Goal: Information Seeking & Learning: Learn about a topic

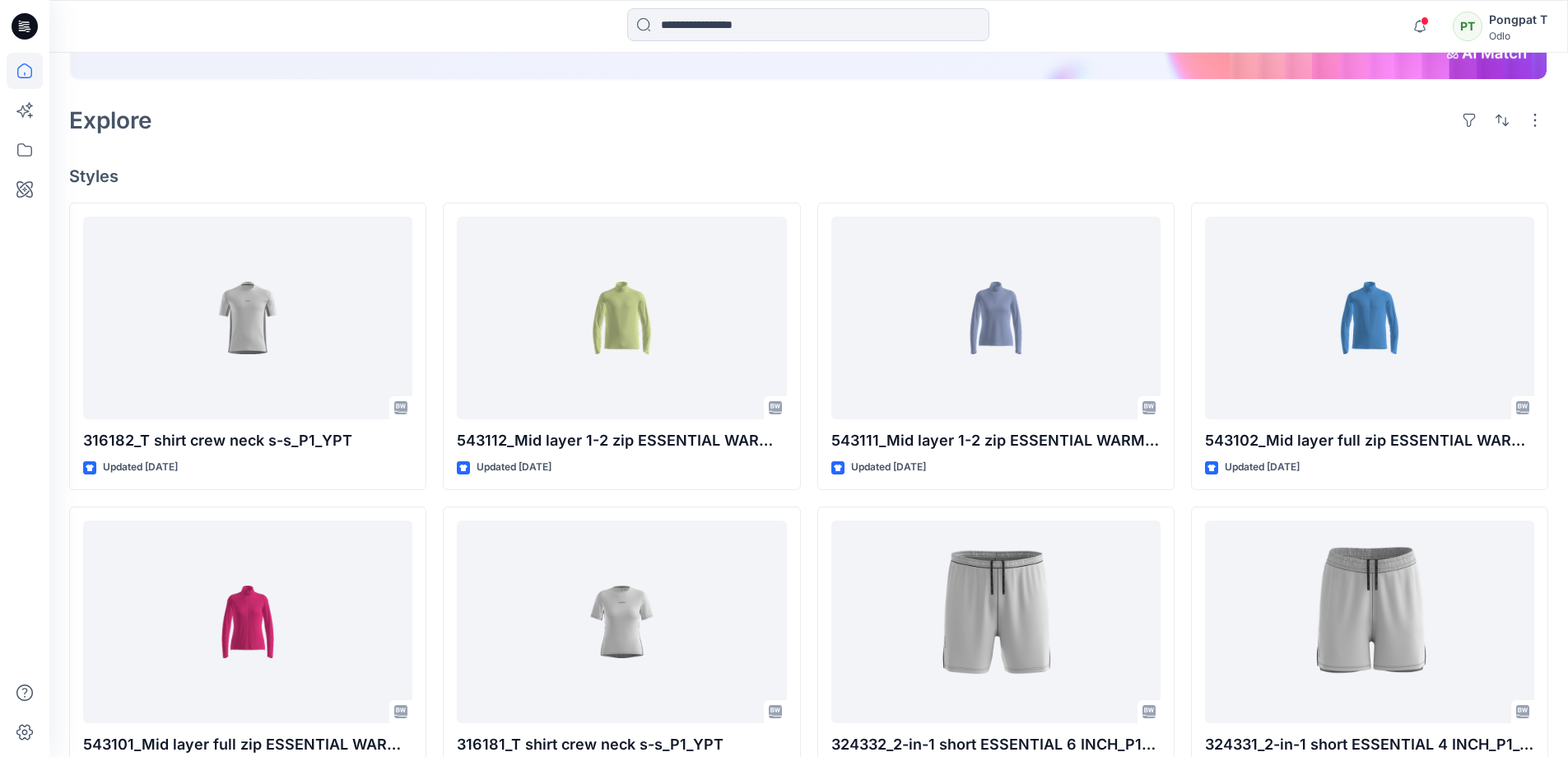
scroll to position [329, 0]
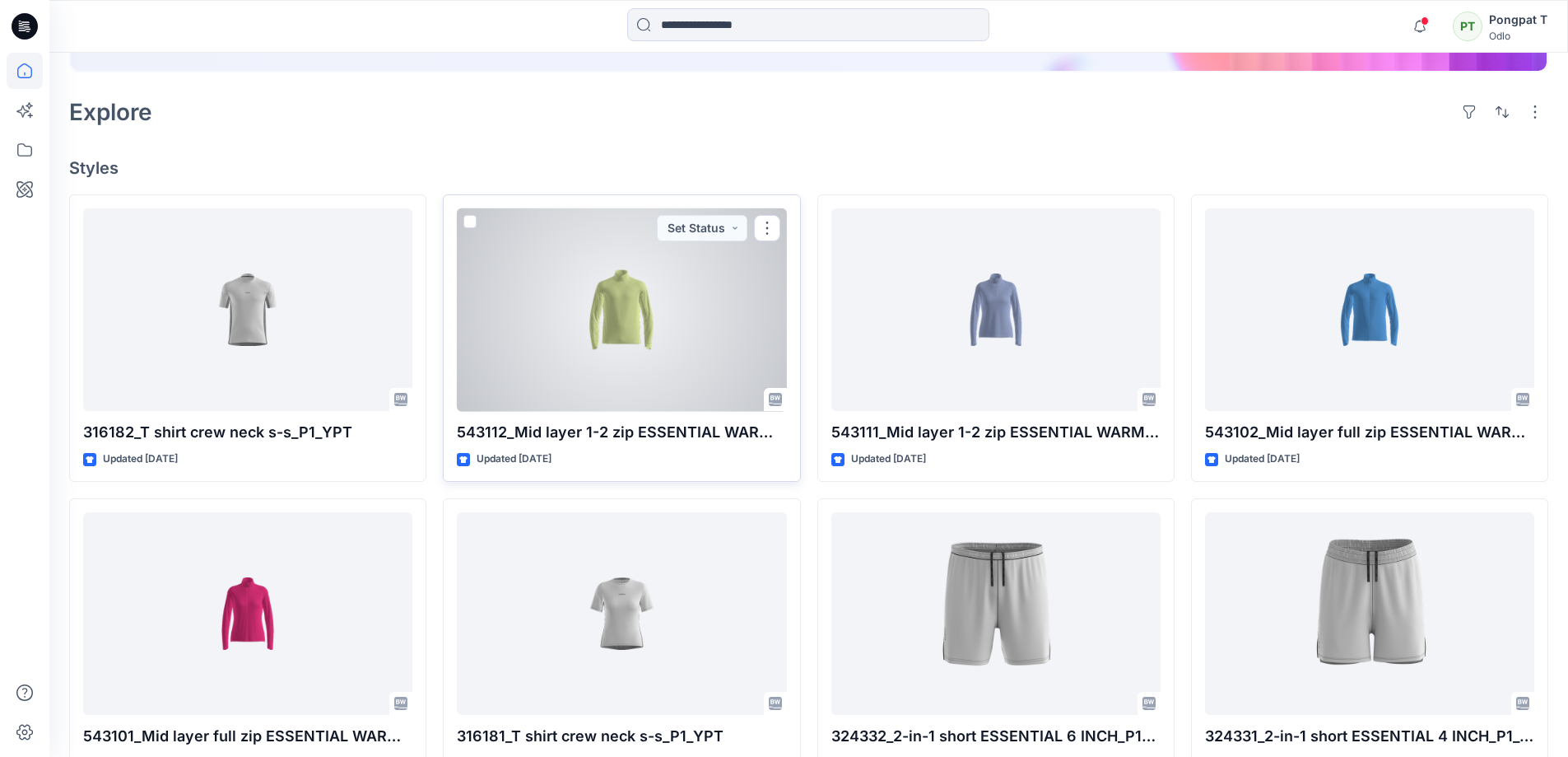
click at [660, 313] on div at bounding box center [621, 309] width 329 height 203
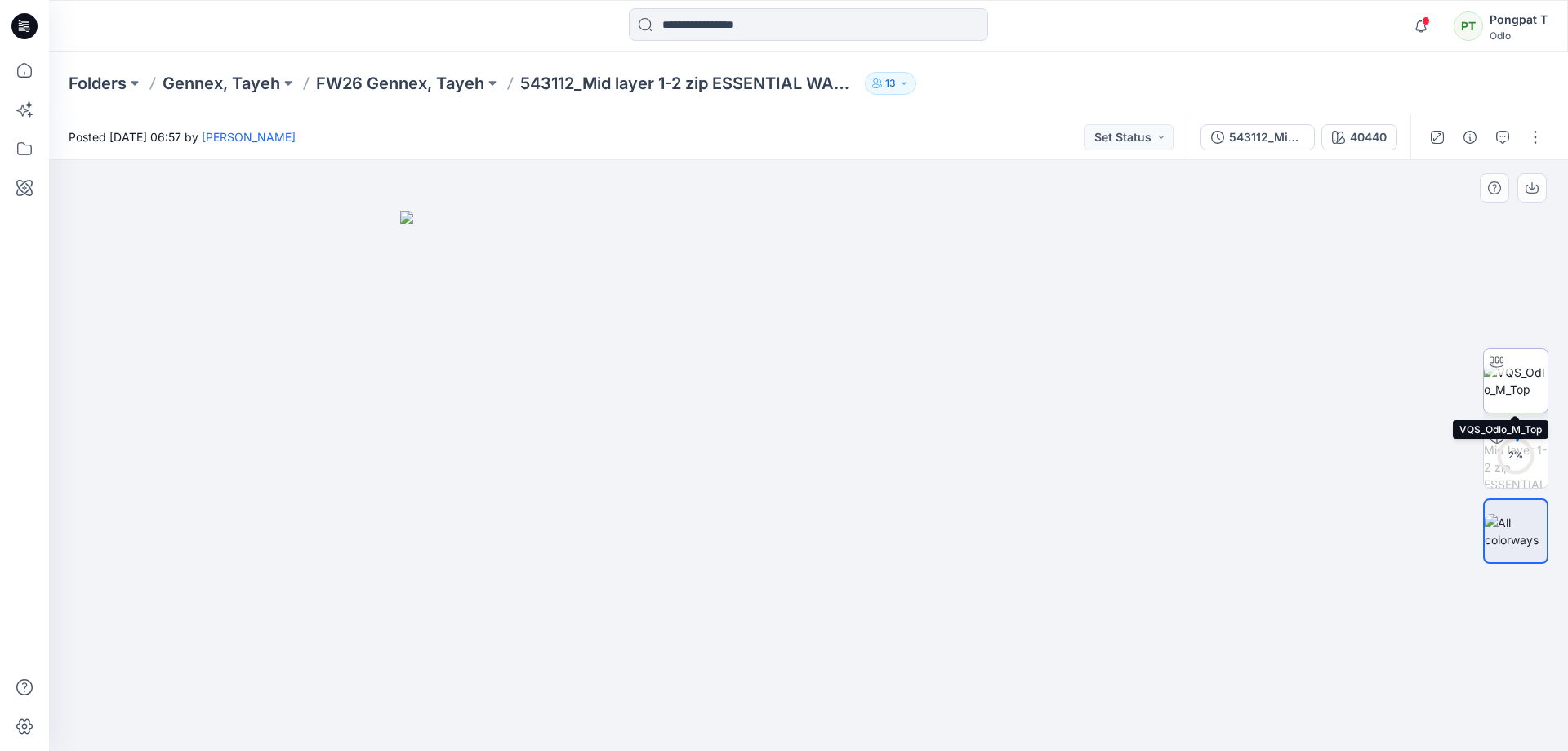
click at [1533, 379] on img at bounding box center [1516, 381] width 63 height 35
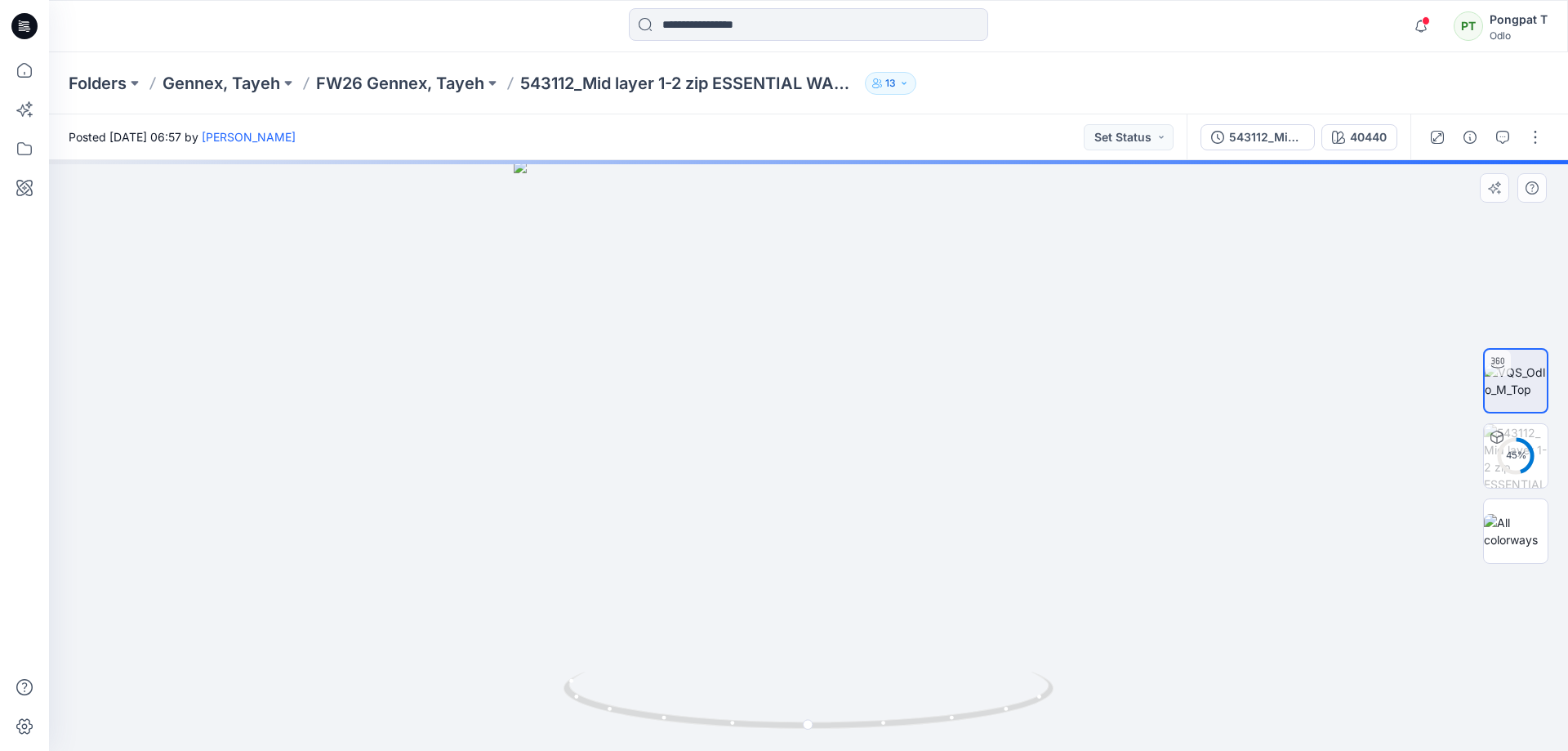
drag, startPoint x: 934, startPoint y: 381, endPoint x: 934, endPoint y: 362, distance: 19.0
drag, startPoint x: 915, startPoint y: 237, endPoint x: 876, endPoint y: 743, distance: 507.5
click at [874, 750] on html "Notifications YL [PERSON_NAME] commented on P1_REV-2_YPT View Style [DATE] 08:4…" at bounding box center [784, 375] width 1568 height 751
drag, startPoint x: 865, startPoint y: 332, endPoint x: 881, endPoint y: 617, distance: 285.4
click at [875, 685] on div at bounding box center [809, 455] width 1519 height 591
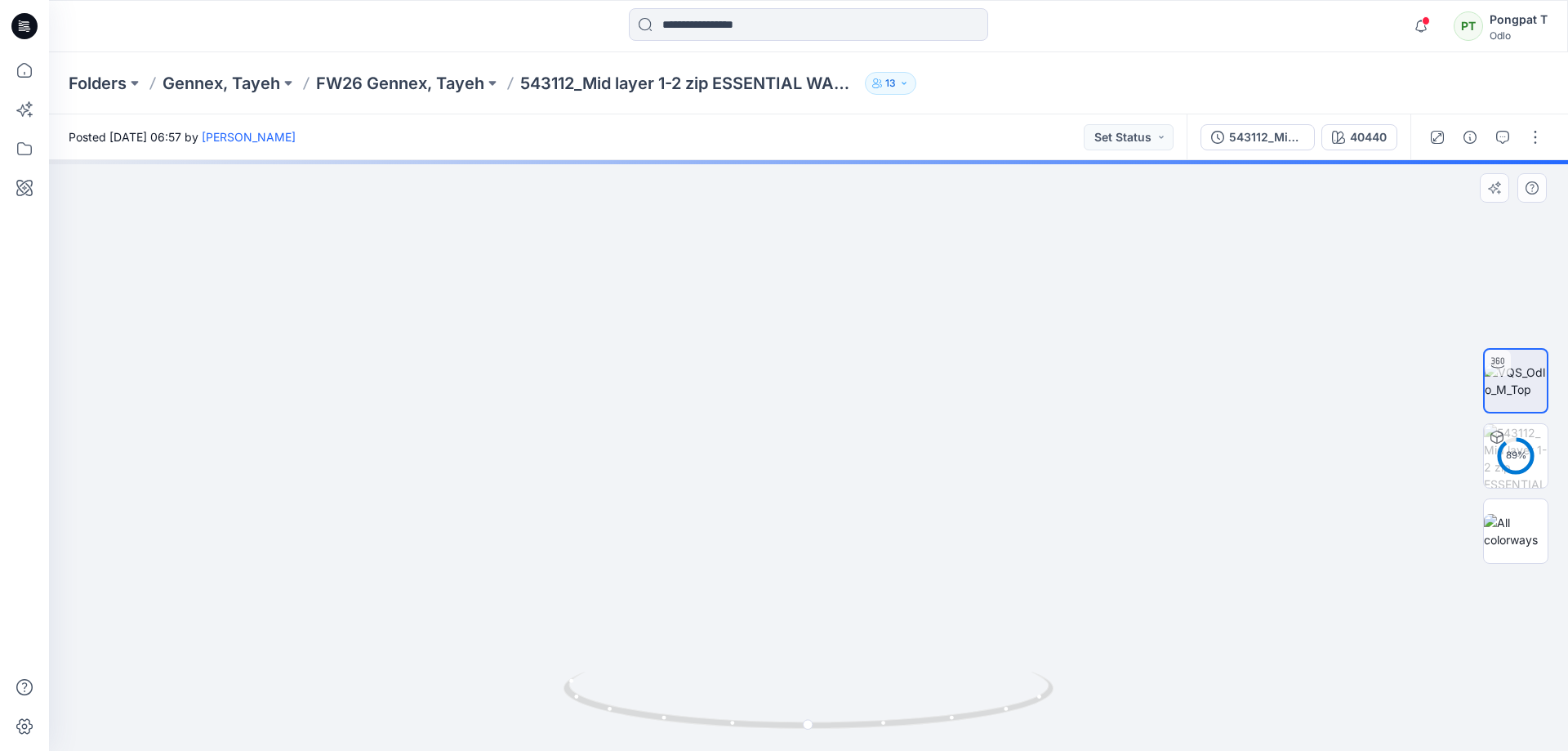
drag, startPoint x: 882, startPoint y: 544, endPoint x: 892, endPoint y: 553, distance: 13.5
click at [891, 558] on img at bounding box center [759, 318] width 2838 height 866
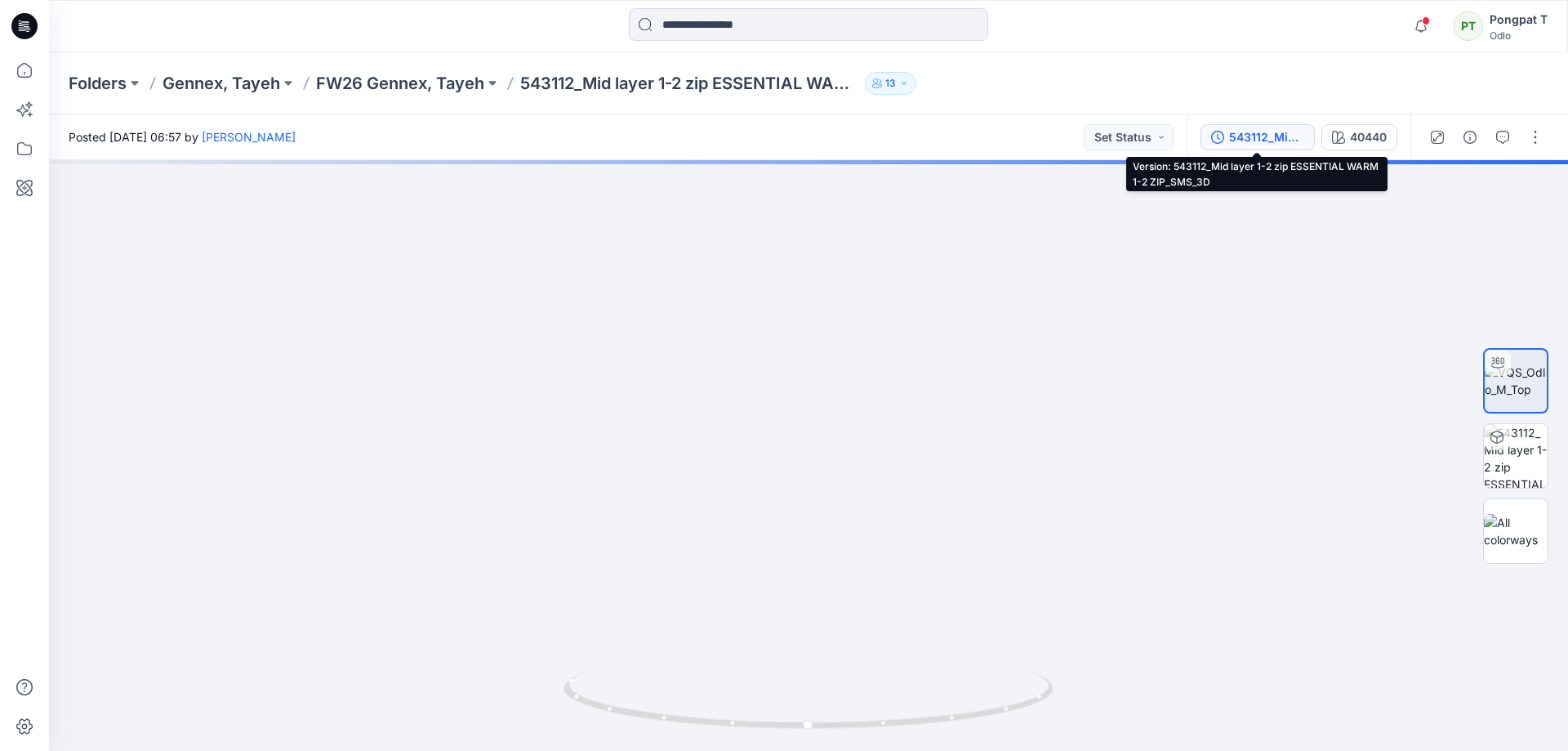
click at [1247, 140] on div "543112_Mid layer 1-2 zip ESSENTIAL WARM 1-2 ZIP_SMS_3D" at bounding box center [1267, 136] width 76 height 18
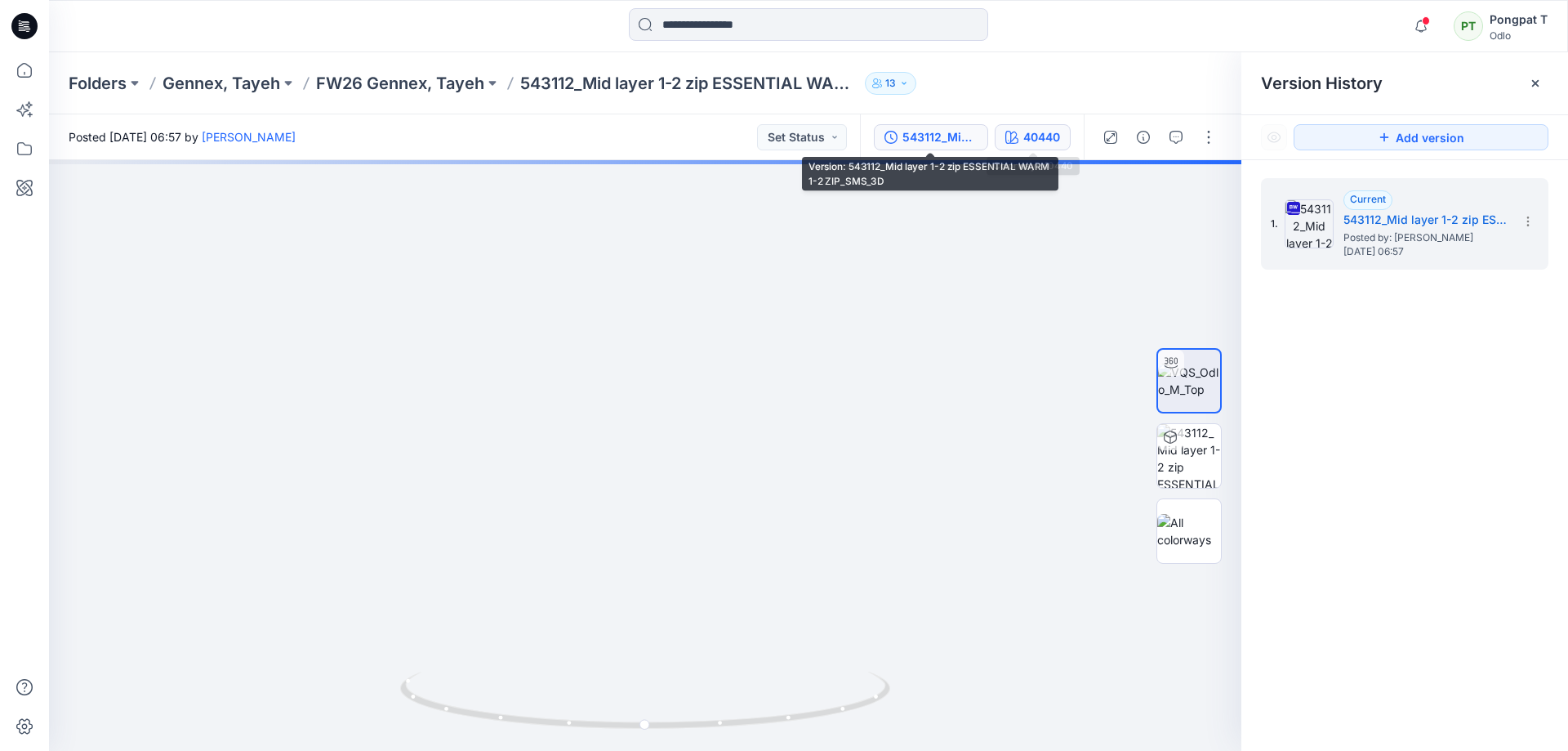
click at [1026, 139] on div "40440" at bounding box center [1041, 136] width 36 height 18
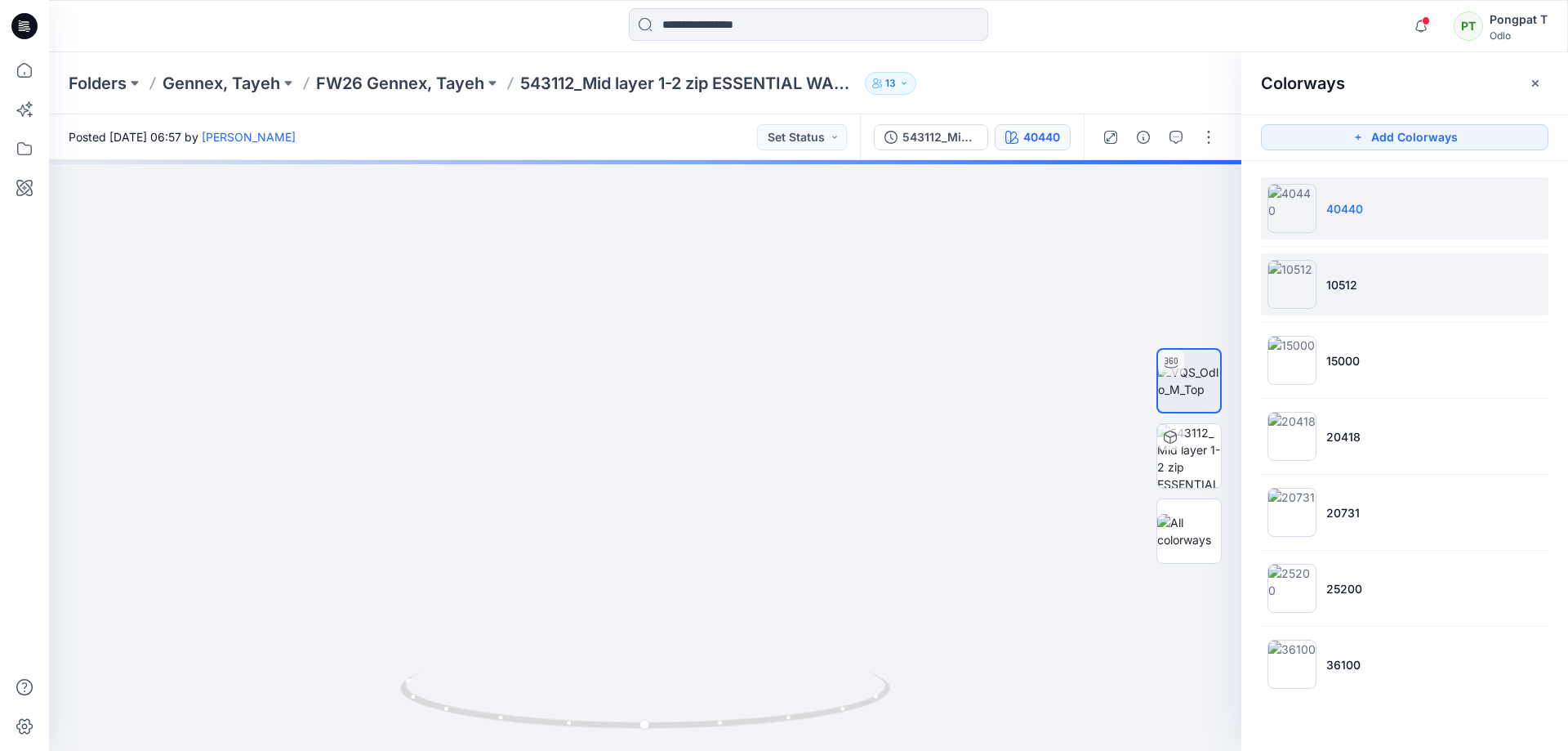
click at [1369, 299] on li "10512" at bounding box center [1405, 284] width 287 height 63
drag, startPoint x: 853, startPoint y: 522, endPoint x: 806, endPoint y: 639, distance: 126.1
click at [833, 708] on div at bounding box center [645, 455] width 1192 height 591
drag, startPoint x: 795, startPoint y: 483, endPoint x: 801, endPoint y: 511, distance: 28.6
click at [801, 511] on img at bounding box center [595, 283] width 2164 height 935
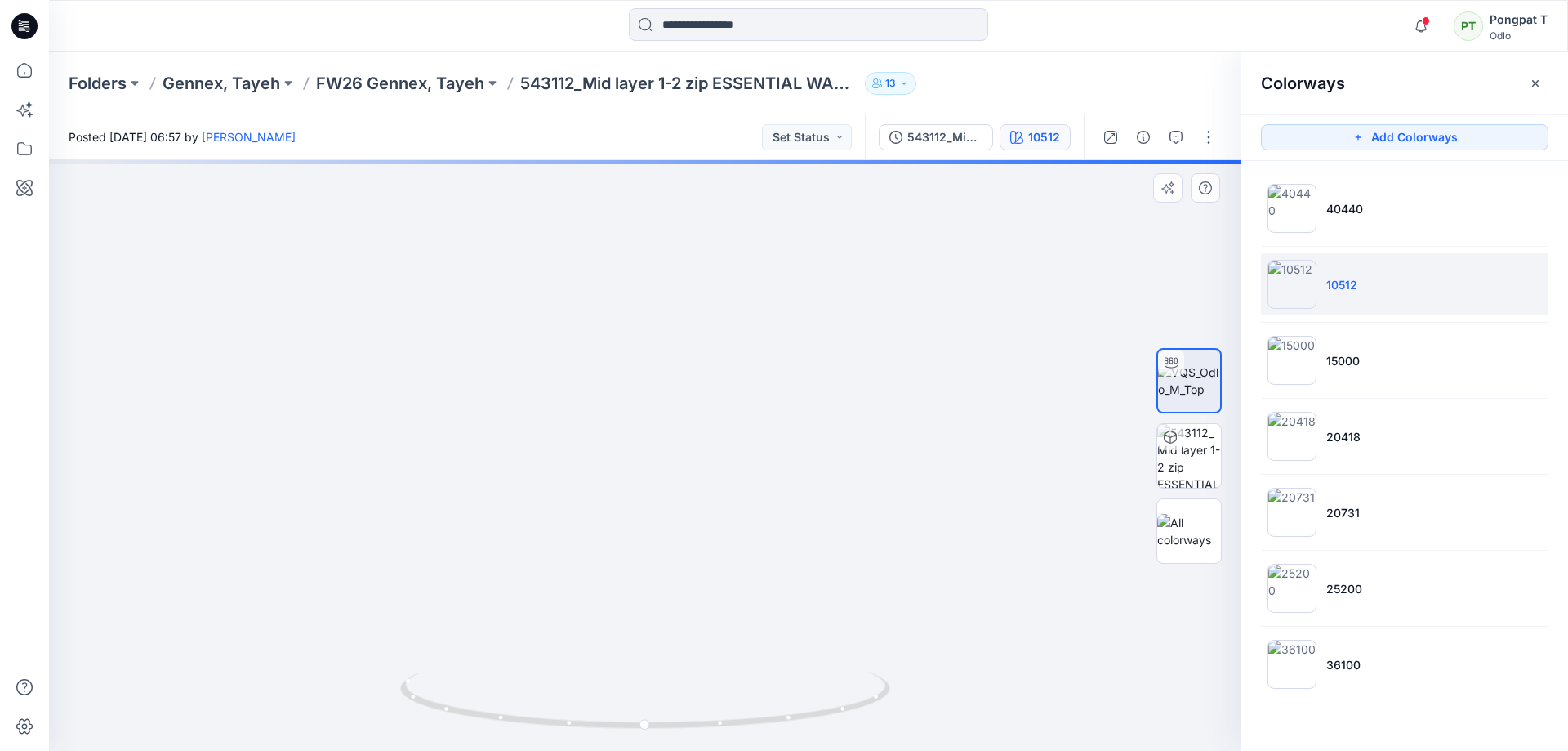
drag, startPoint x: 778, startPoint y: 423, endPoint x: 818, endPoint y: 535, distance: 118.9
click at [818, 535] on img at bounding box center [648, 426] width 2164 height 647
drag, startPoint x: 712, startPoint y: 429, endPoint x: 684, endPoint y: 501, distance: 77.3
click at [684, 501] on img at bounding box center [620, 444] width 2164 height 613
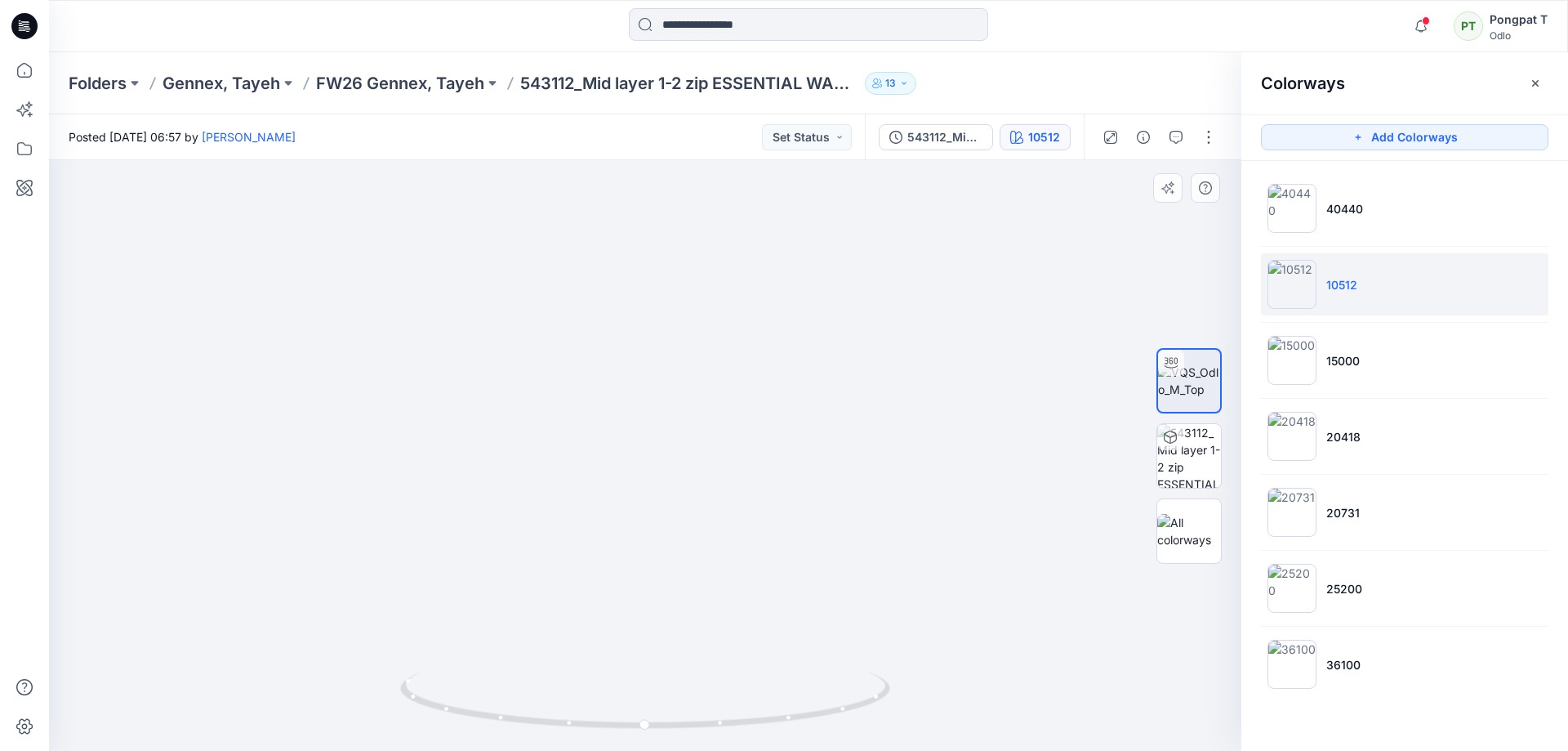
drag, startPoint x: 659, startPoint y: 508, endPoint x: 735, endPoint y: 340, distance: 184.4
click at [734, 373] on img at bounding box center [694, 379] width 2164 height 744
drag, startPoint x: 674, startPoint y: 508, endPoint x: 582, endPoint y: 280, distance: 245.9
click at [611, 291] on img at bounding box center [696, 377] width 2164 height 746
drag, startPoint x: 690, startPoint y: 318, endPoint x: 675, endPoint y: 536, distance: 218.5
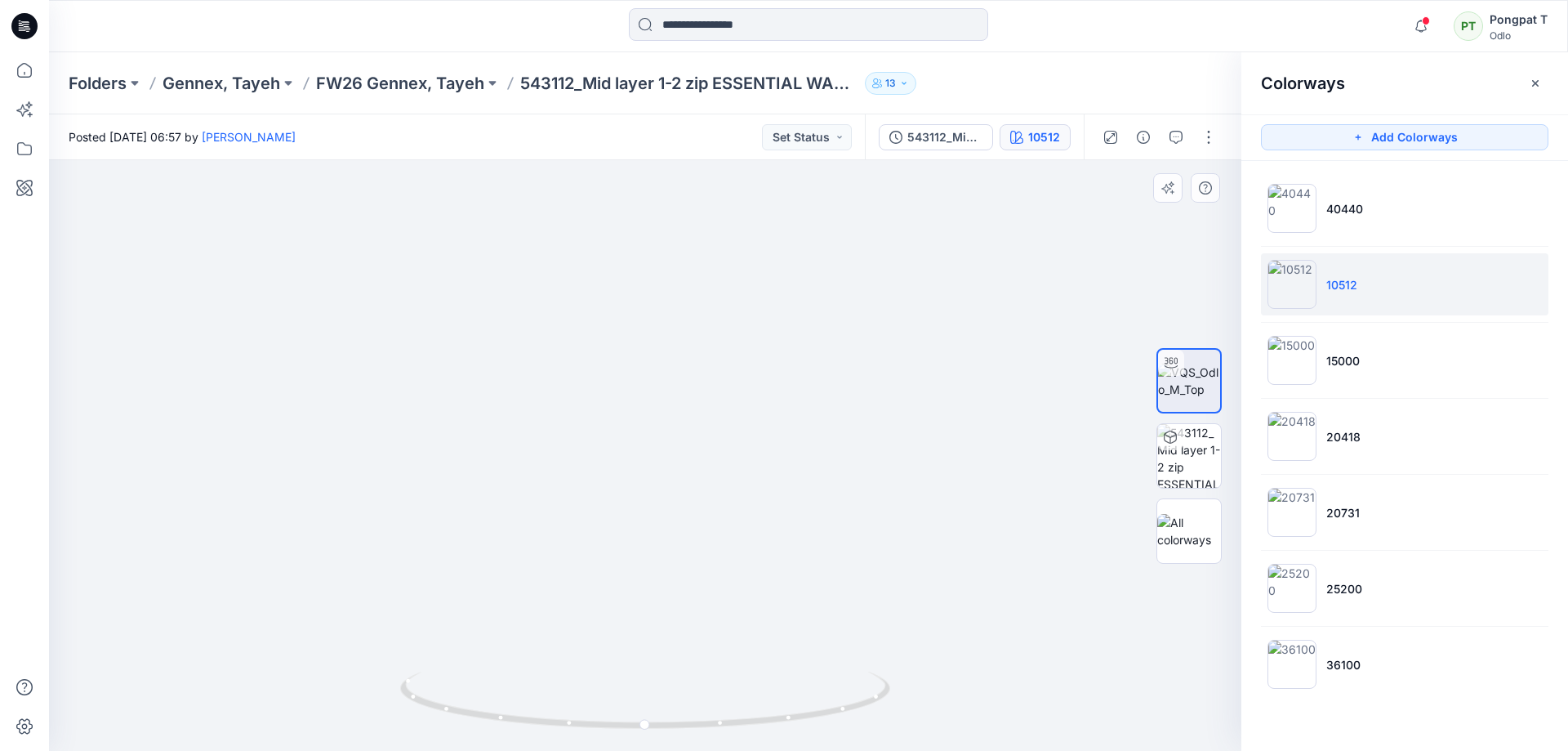
click at [689, 568] on img at bounding box center [611, 386] width 2164 height 730
drag, startPoint x: 817, startPoint y: 532, endPoint x: 822, endPoint y: 522, distance: 11.2
click at [816, 532] on img at bounding box center [627, 398] width 2164 height 704
drag, startPoint x: 833, startPoint y: 562, endPoint x: 822, endPoint y: 370, distance: 192.3
click at [810, 341] on img at bounding box center [621, 393] width 2164 height 716
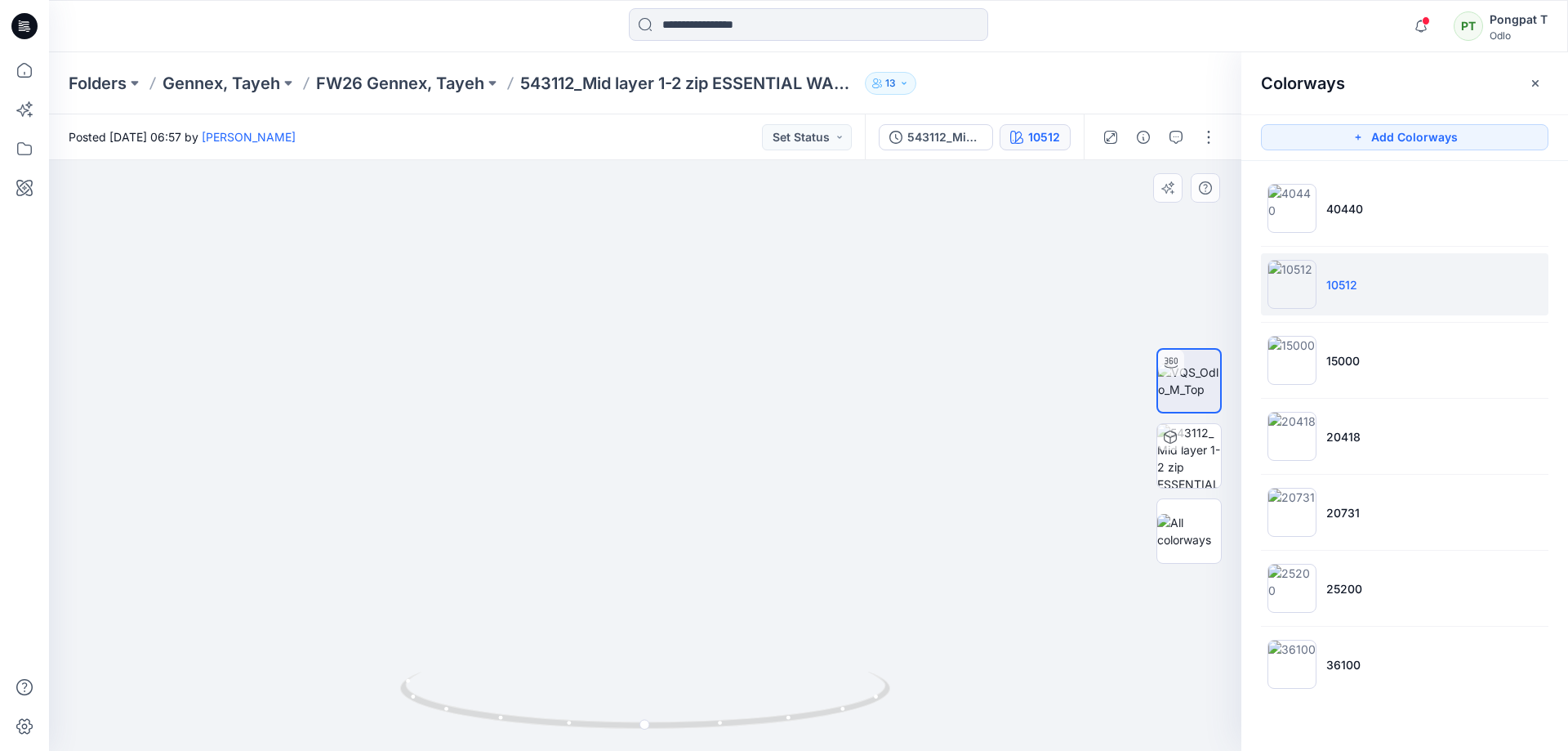
drag, startPoint x: 770, startPoint y: 453, endPoint x: 789, endPoint y: 489, distance: 40.7
click at [823, 537] on img at bounding box center [633, 308] width 2164 height 883
drag, startPoint x: 791, startPoint y: 364, endPoint x: 783, endPoint y: 339, distance: 26.2
click at [784, 344] on img at bounding box center [734, 271] width 3345 height 956
drag, startPoint x: 870, startPoint y: 254, endPoint x: 863, endPoint y: 475, distance: 221.1
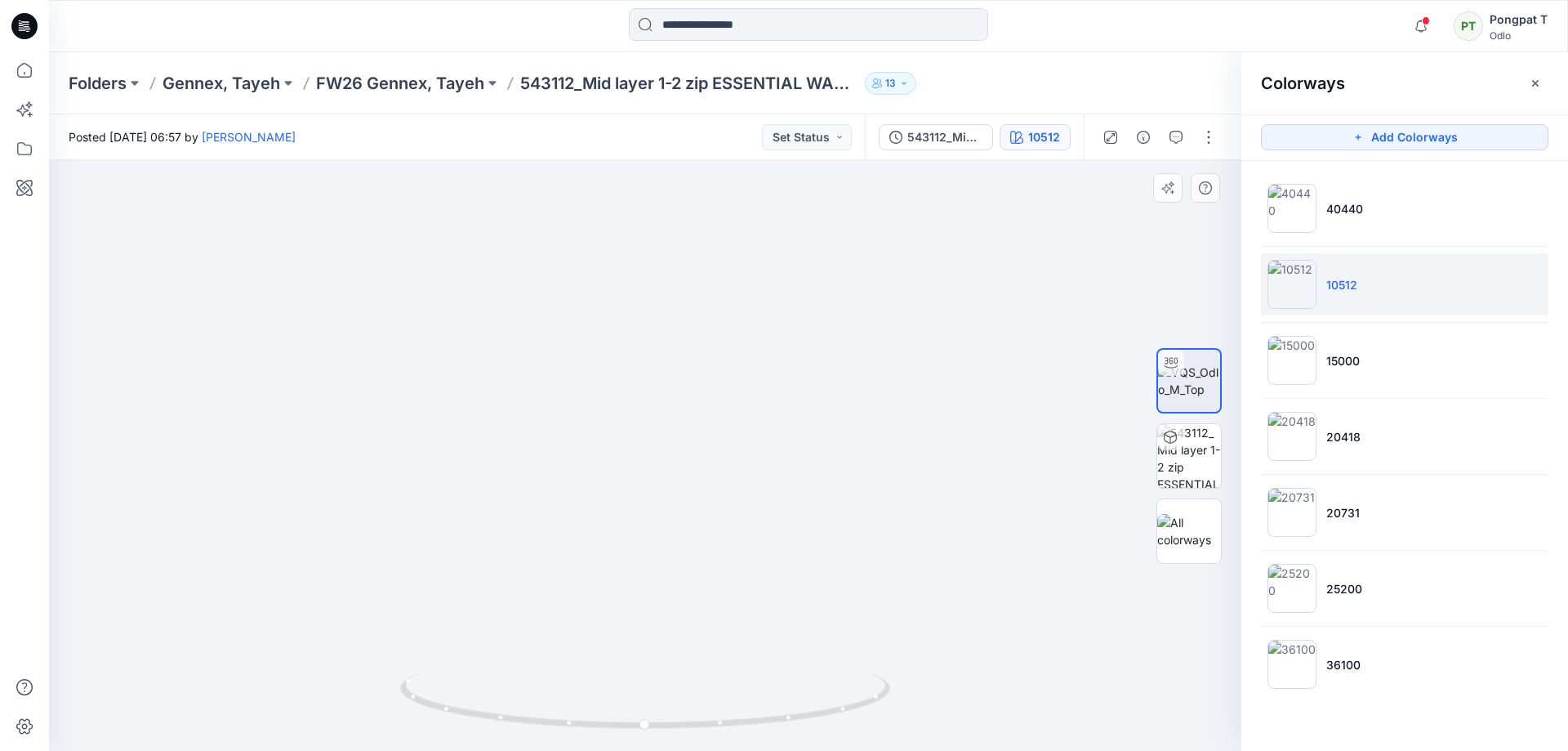
click at [860, 522] on img at bounding box center [632, 363] width 3345 height 776
drag, startPoint x: 925, startPoint y: 268, endPoint x: 924, endPoint y: 216, distance: 52.0
click at [923, 233] on img at bounding box center [612, 239] width 3345 height 1022
drag, startPoint x: 920, startPoint y: 517, endPoint x: 905, endPoint y: 180, distance: 337.3
click at [901, 187] on img at bounding box center [610, 222] width 3345 height 1057
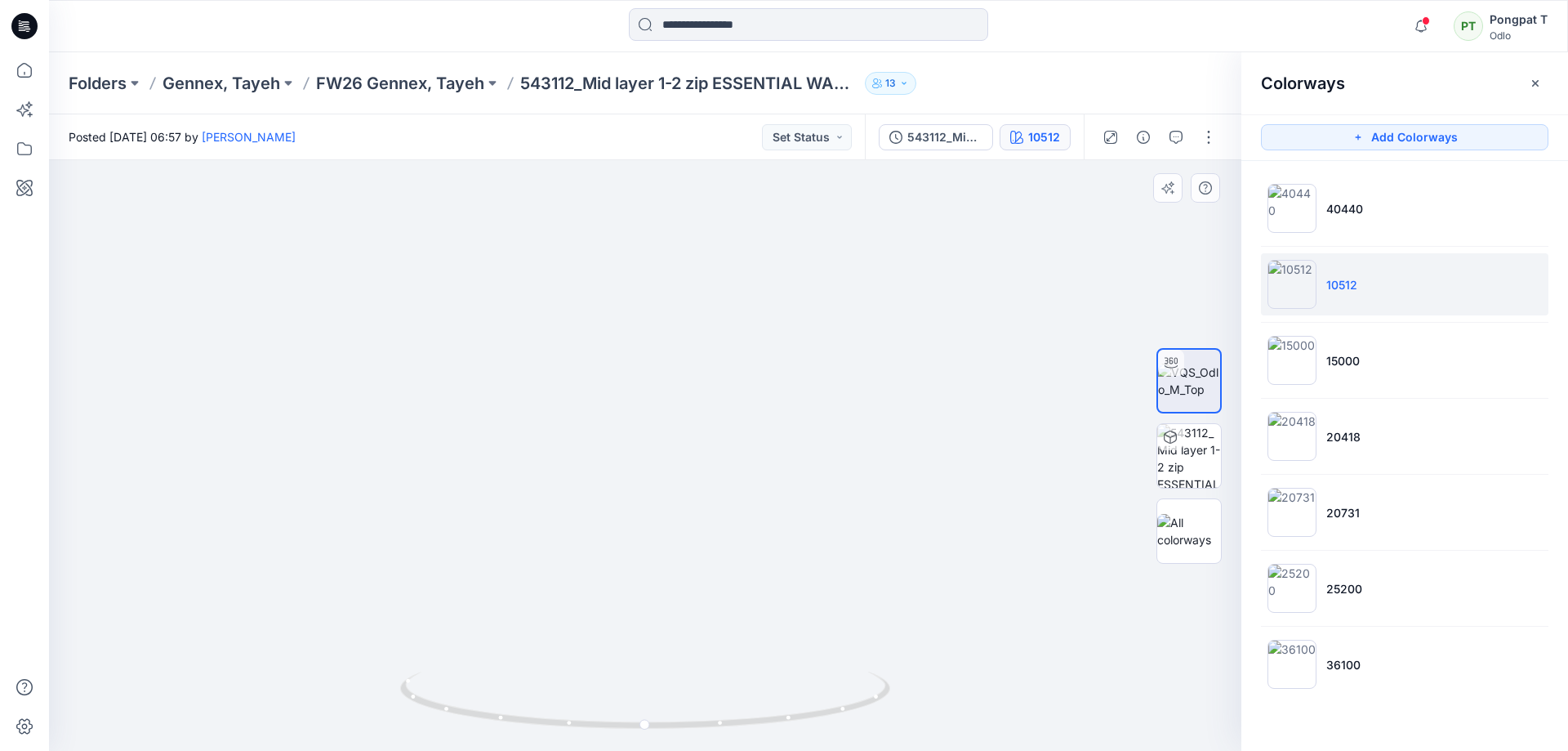
drag, startPoint x: 930, startPoint y: 355, endPoint x: 923, endPoint y: 192, distance: 163.2
drag, startPoint x: 866, startPoint y: 478, endPoint x: 879, endPoint y: 347, distance: 131.6
